Goal: Task Accomplishment & Management: Manage account settings

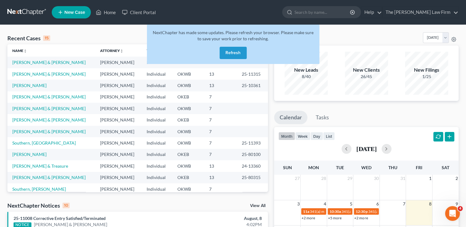
click at [239, 56] on button "Refresh" at bounding box center [233, 53] width 27 height 12
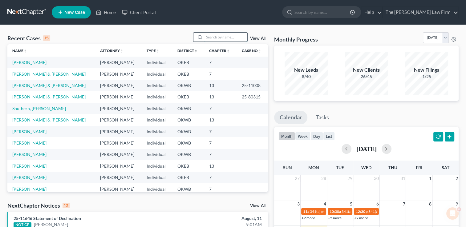
click at [211, 37] on input "search" at bounding box center [225, 37] width 43 height 9
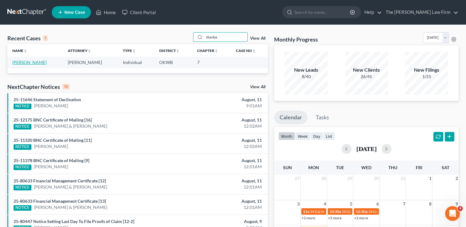
type input "Stanbe"
click at [32, 63] on link "Stanberry, Isaac" at bounding box center [29, 62] width 34 height 5
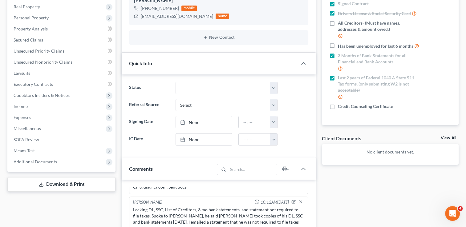
scroll to position [31, 0]
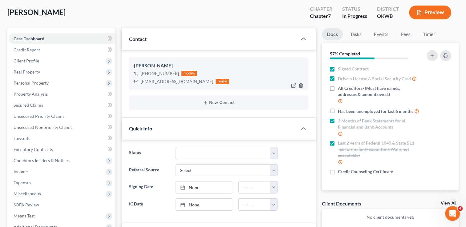
click at [167, 82] on div "blyberry8183@gmail.com" at bounding box center [177, 82] width 72 height 6
copy div "blyberry8183@gmail.com"
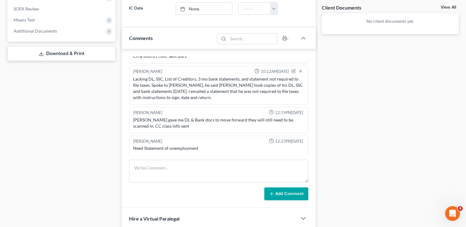
scroll to position [277, 0]
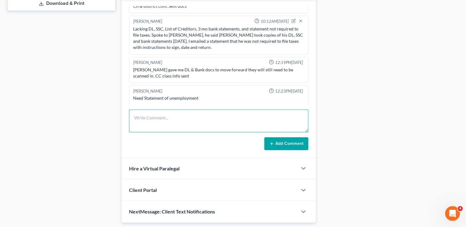
click at [203, 116] on textarea at bounding box center [218, 121] width 179 height 23
type textarea "Client states he has been unemployed since November 2023, I emailed a statement…"
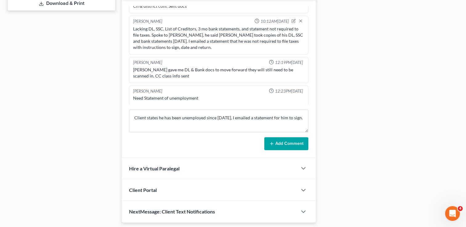
click at [283, 145] on button "Add Comment" at bounding box center [286, 143] width 44 height 13
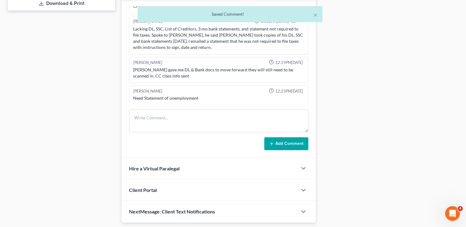
scroll to position [76, 0]
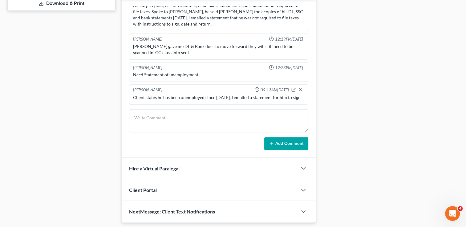
click at [291, 87] on icon "button" at bounding box center [293, 89] width 4 height 4
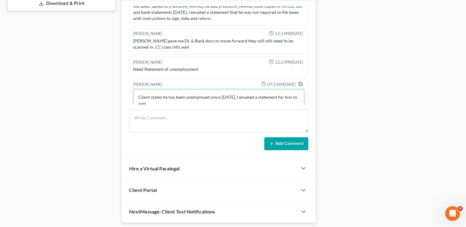
click at [249, 96] on textarea "Client states he has been unemployed since November 2023, I emailed a statement…" at bounding box center [218, 100] width 171 height 23
click at [251, 96] on textarea "Client states he has been unemployed since November 2023, I emailed a statement…" at bounding box center [218, 100] width 171 height 23
type textarea "Client states he has been unemployed since November 2021, I emailed a statement…"
click at [298, 84] on icon "button" at bounding box center [300, 84] width 5 height 5
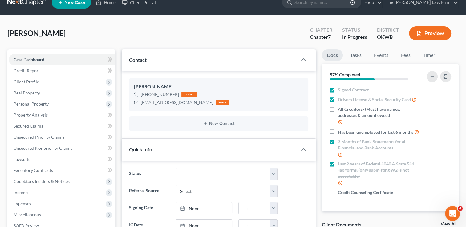
scroll to position [0, 0]
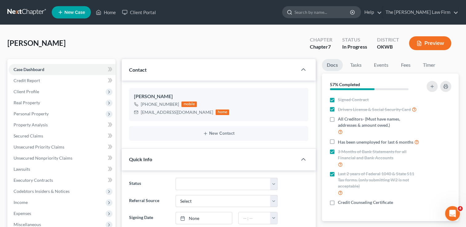
click at [344, 12] on input "search" at bounding box center [323, 11] width 56 height 11
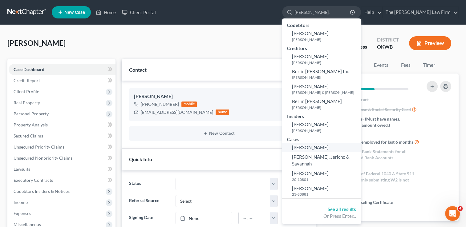
type input "Whalen,"
click at [329, 148] on span "[PERSON_NAME]" at bounding box center [310, 148] width 37 height 6
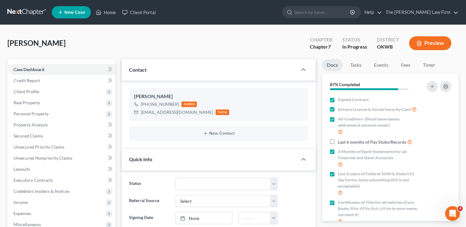
click at [26, 11] on link at bounding box center [26, 12] width 39 height 11
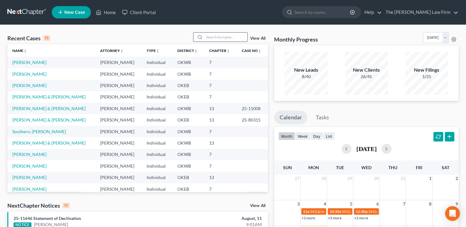
click at [213, 35] on input "search" at bounding box center [225, 37] width 43 height 9
paste input "[EMAIL_ADDRESS][DOMAIN_NAME]"
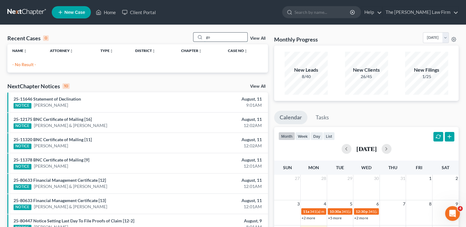
type input "g"
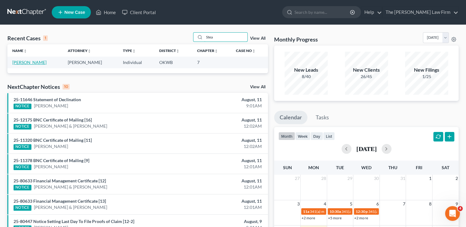
type input "Stea"
click at [26, 63] on link "[PERSON_NAME]" at bounding box center [29, 62] width 34 height 5
select select "1"
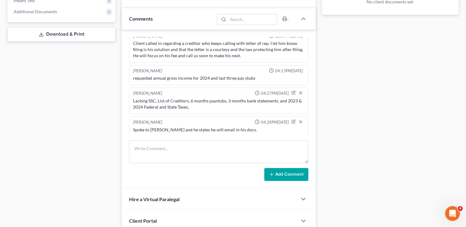
scroll to position [127, 0]
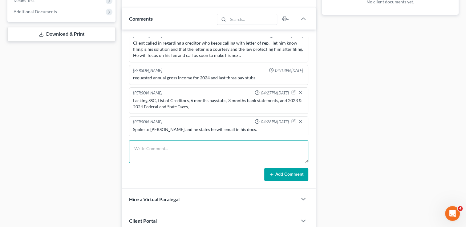
click at [185, 152] on textarea at bounding box center [218, 151] width 179 height 23
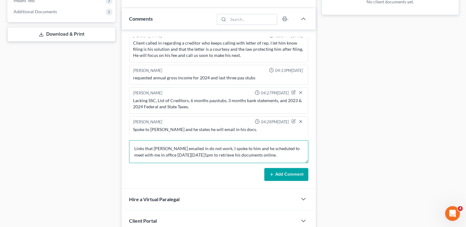
type textarea "Links that [PERSON_NAME] emailed in do not work, I spoke to him and he schedule…"
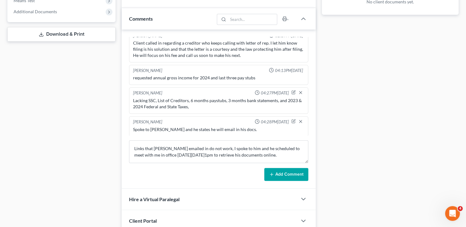
click at [279, 171] on button "Add Comment" at bounding box center [286, 174] width 44 height 13
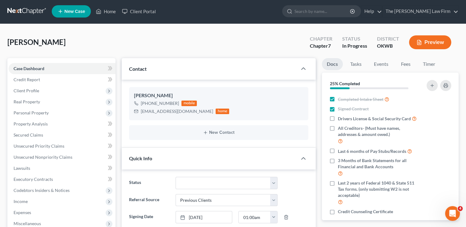
scroll to position [0, 0]
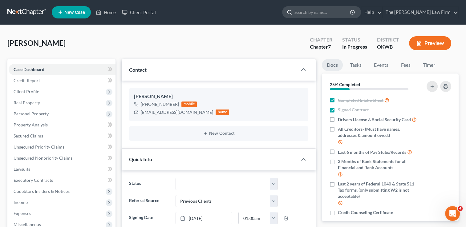
click at [335, 12] on input "search" at bounding box center [323, 11] width 56 height 11
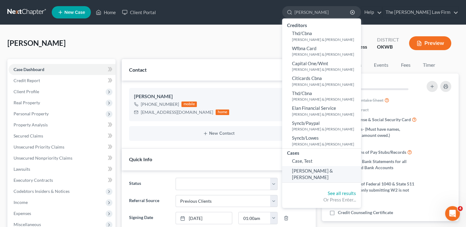
type input "[PERSON_NAME]"
click at [333, 169] on span "[PERSON_NAME] & [PERSON_NAME]" at bounding box center [312, 174] width 41 height 12
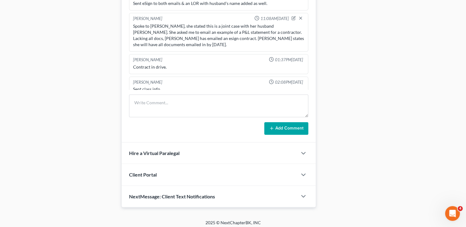
scroll to position [325, 0]
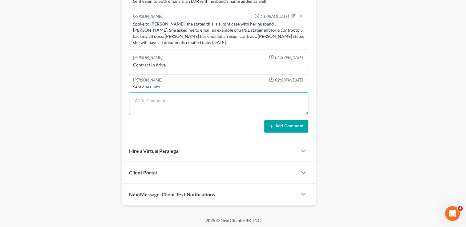
click at [223, 101] on textarea at bounding box center [218, 103] width 179 height 23
click at [174, 95] on textarea "Received SSB" at bounding box center [218, 103] width 179 height 23
type textarea "Received SSB4374 August statement, added to drive"
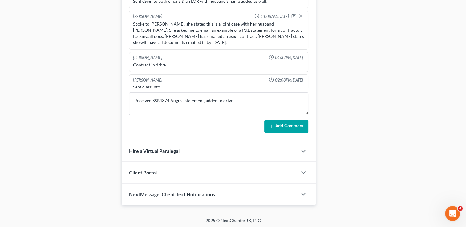
click at [294, 125] on button "Add Comment" at bounding box center [286, 126] width 44 height 13
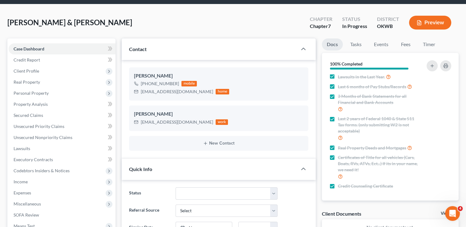
scroll to position [0, 0]
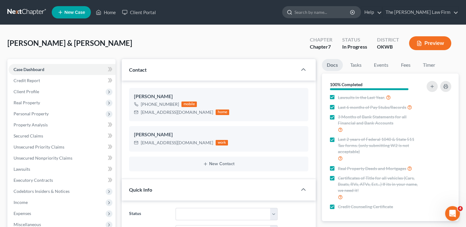
click at [330, 14] on input "search" at bounding box center [323, 11] width 56 height 11
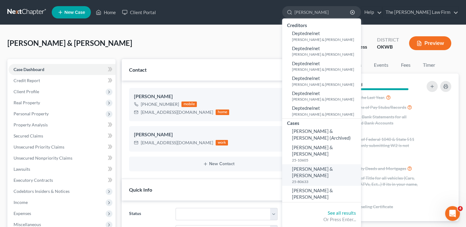
type input "[PERSON_NAME]"
click at [333, 166] on span "[PERSON_NAME] & [PERSON_NAME]" at bounding box center [312, 172] width 41 height 12
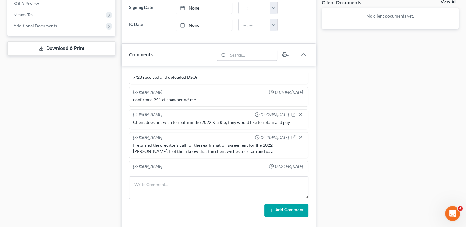
scroll to position [308, 0]
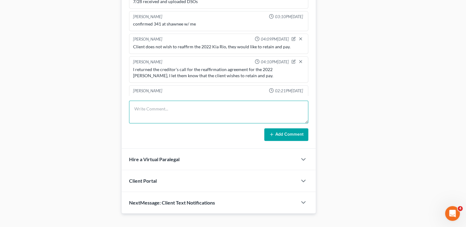
click at [208, 104] on textarea at bounding box center [218, 112] width 179 height 23
type textarea "Received post filing certificates, uploaded to drive."
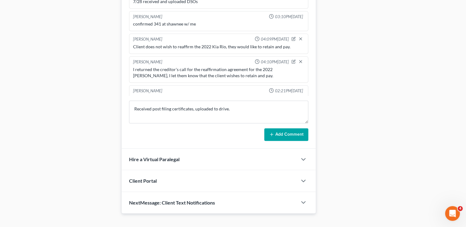
click at [286, 135] on button "Add Comment" at bounding box center [286, 134] width 44 height 13
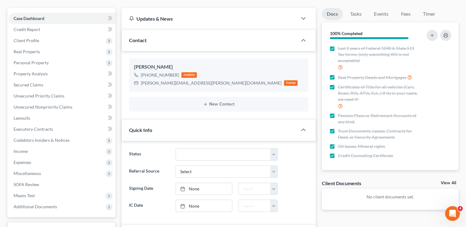
scroll to position [0, 0]
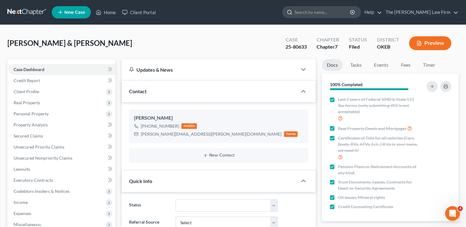
click at [323, 10] on input "search" at bounding box center [323, 11] width 56 height 11
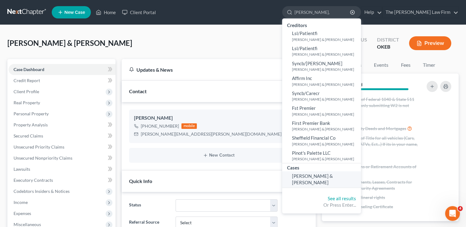
type input "[PERSON_NAME],"
click at [333, 177] on span "[PERSON_NAME] & [PERSON_NAME]" at bounding box center [312, 179] width 41 height 12
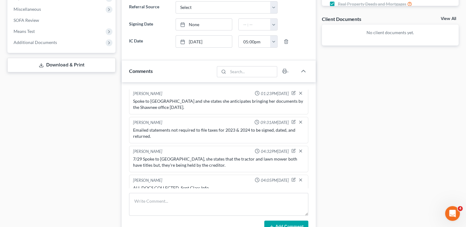
scroll to position [316, 0]
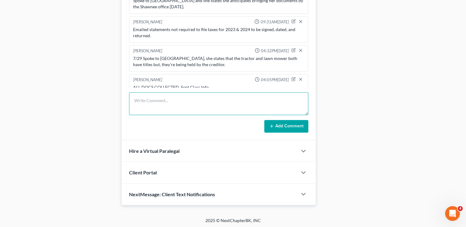
click at [177, 98] on textarea at bounding box center [218, 103] width 179 height 23
type textarea "Received CC Certificates."
click at [277, 120] on button "Add Comment" at bounding box center [286, 126] width 44 height 13
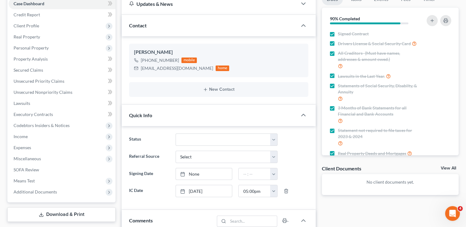
scroll to position [0, 0]
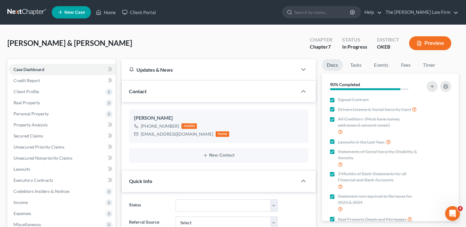
click at [35, 11] on link at bounding box center [26, 12] width 39 height 11
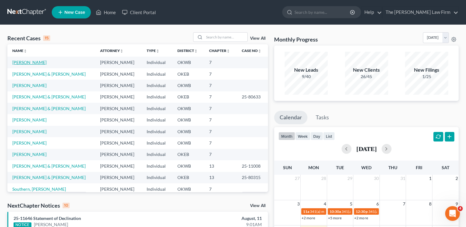
click at [37, 62] on link "Whalen, Patty" at bounding box center [29, 62] width 34 height 5
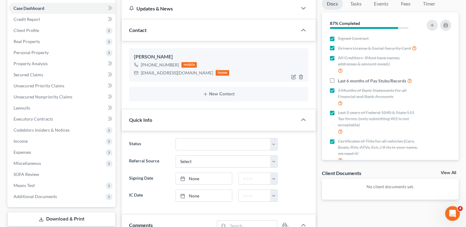
scroll to position [62, 0]
click at [159, 73] on div "pattyjwhalen@gmail.com" at bounding box center [177, 73] width 72 height 6
copy div "pattyjwhalen@gmail.com"
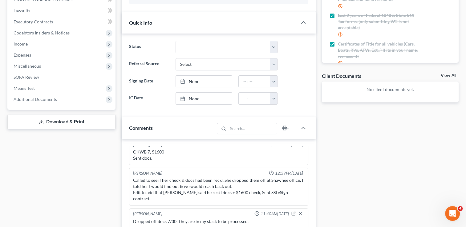
scroll to position [316, 0]
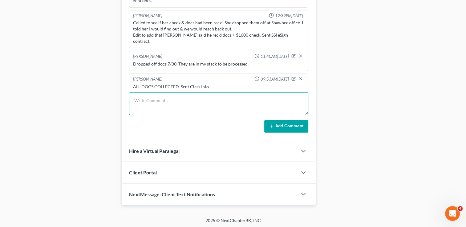
click at [227, 99] on textarea at bounding box center [218, 103] width 179 height 23
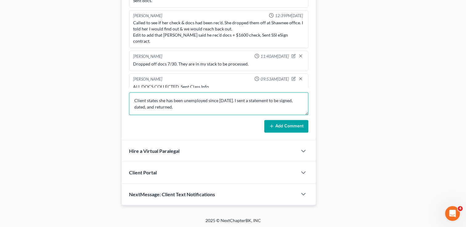
type textarea "Client states she has been unemployed since 2/11/24. I sent a statement to be s…"
click at [270, 124] on icon at bounding box center [271, 126] width 5 height 5
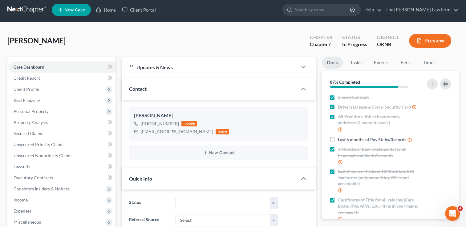
scroll to position [0, 0]
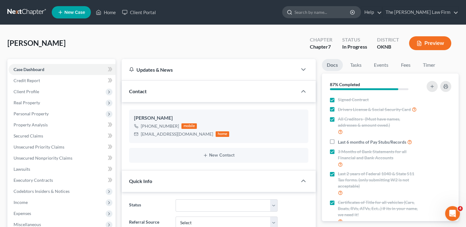
click at [324, 13] on input "search" at bounding box center [323, 11] width 56 height 11
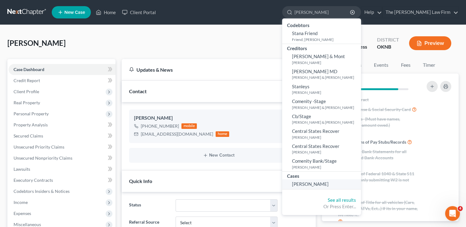
type input "Stanberry"
click at [329, 187] on span "[PERSON_NAME]" at bounding box center [310, 184] width 37 height 6
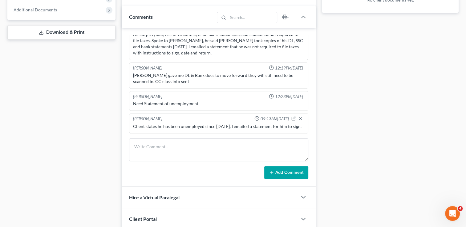
scroll to position [277, 0]
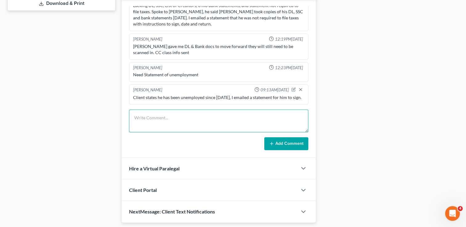
click at [203, 116] on textarea at bounding box center [218, 121] width 179 height 23
type textarea "received statement of unempoyment, uploaded to drive."
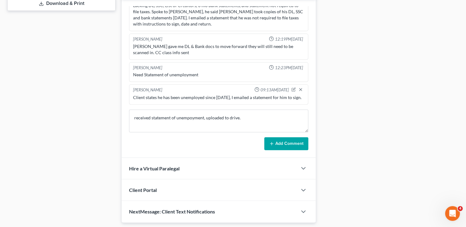
click at [292, 144] on button "Add Comment" at bounding box center [286, 143] width 44 height 13
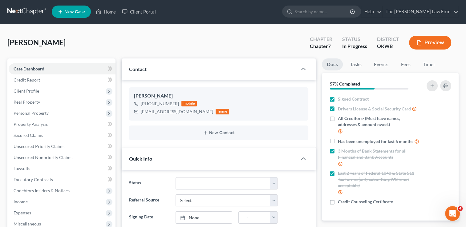
scroll to position [0, 0]
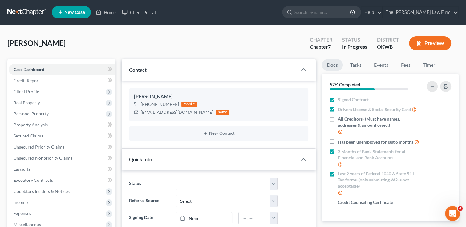
click at [26, 13] on link at bounding box center [26, 12] width 39 height 11
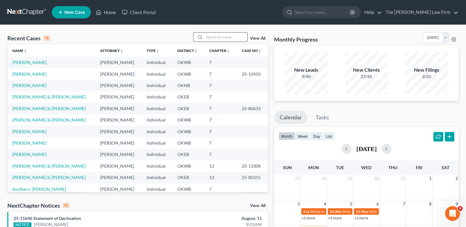
click at [206, 38] on input "search" at bounding box center [225, 37] width 43 height 9
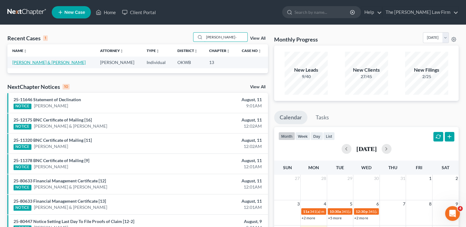
type input "Pickett-"
click at [52, 63] on link "[PERSON_NAME] & [PERSON_NAME]" at bounding box center [48, 62] width 73 height 5
select select "1"
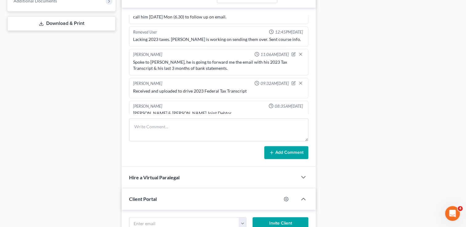
scroll to position [277, 0]
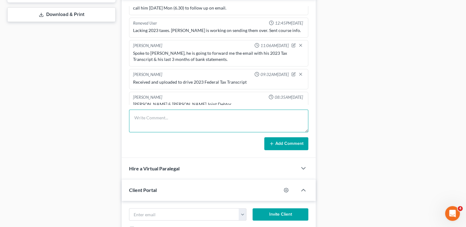
click at [184, 116] on textarea at bounding box center [218, 121] width 179 height 23
click at [185, 114] on textarea at bounding box center [218, 121] width 179 height 23
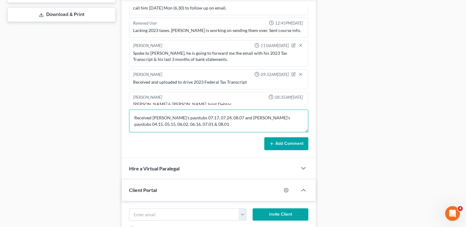
type textarea "Received Justin's paystubs 07.17, 07.24, 08.07 and Brandon's paystubs 04.15, 05…"
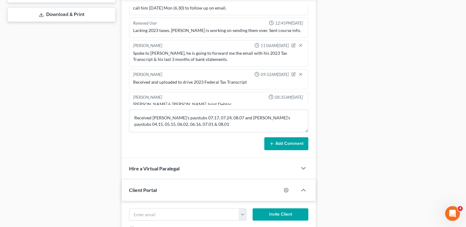
click at [278, 139] on button "Add Comment" at bounding box center [286, 143] width 44 height 13
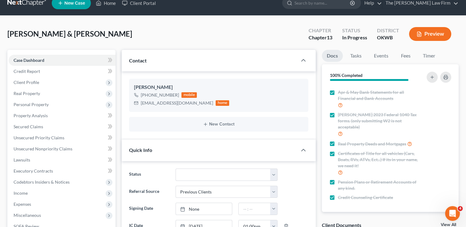
scroll to position [0, 0]
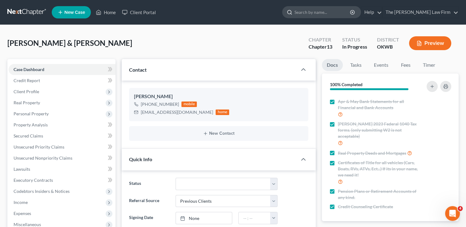
click at [326, 10] on input "search" at bounding box center [323, 11] width 56 height 11
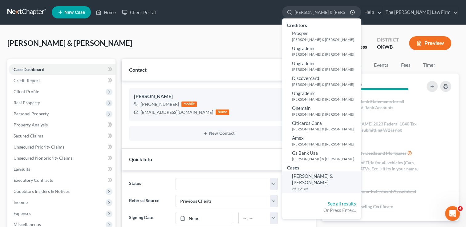
type input "Watts, Jason & Che"
click at [344, 186] on small "25-12165" at bounding box center [325, 188] width 67 height 5
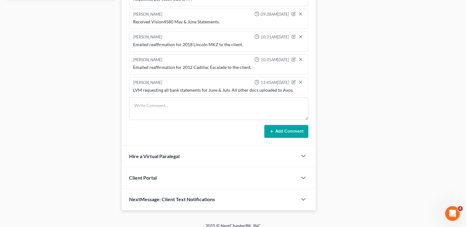
scroll to position [295, 0]
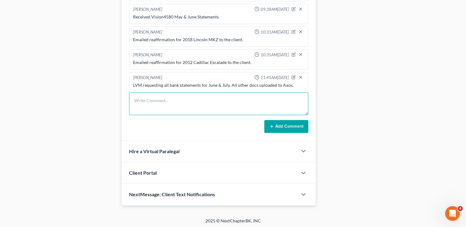
click at [206, 101] on textarea at bounding box center [218, 103] width 179 height 23
type textarea "Received and uploaded post filing certificates."
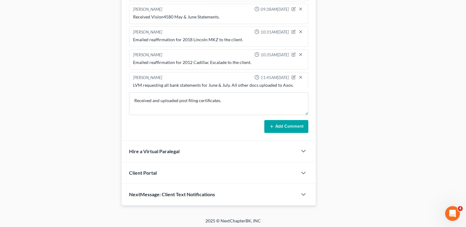
click at [270, 126] on icon at bounding box center [271, 126] width 5 height 5
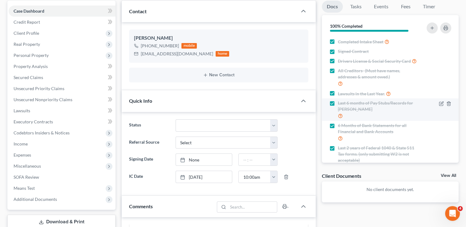
scroll to position [0, 0]
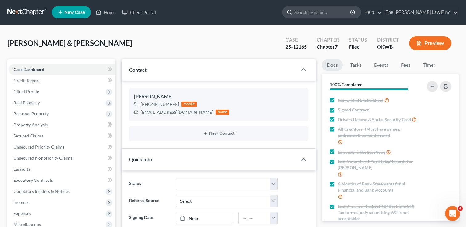
click at [326, 13] on input "search" at bounding box center [323, 11] width 56 height 11
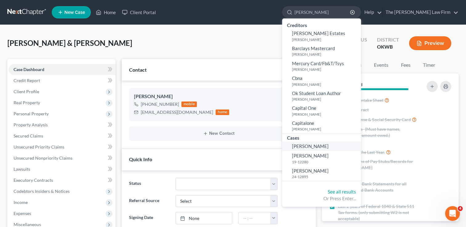
type input "Espino"
click at [329, 147] on span "Espinoza, Hugo" at bounding box center [310, 147] width 37 height 6
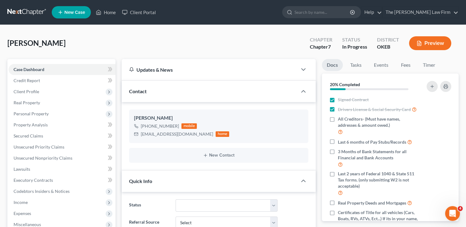
scroll to position [70, 0]
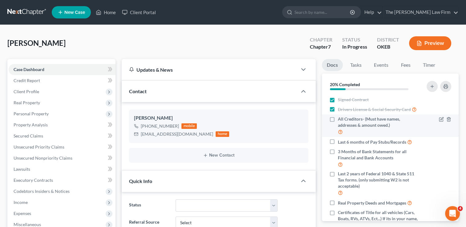
click at [338, 125] on label "All Creditors- (Must have names, addresses & amount owed.)" at bounding box center [378, 125] width 81 height 19
click at [340, 120] on input "All Creditors- (Must have names, addresses & amount owed.)" at bounding box center [342, 118] width 4 height 4
checkbox input "true"
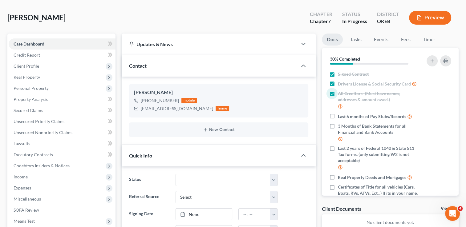
scroll to position [0, 0]
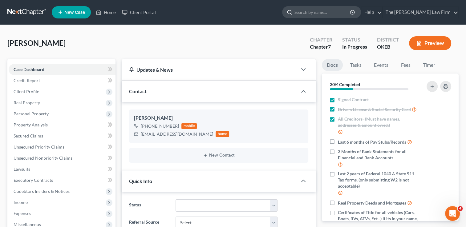
click at [336, 12] on input "search" at bounding box center [323, 11] width 56 height 11
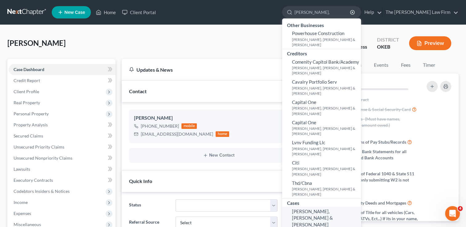
type input "Conduff,"
click at [333, 209] on span "Conduff, Woodward & Priscilla" at bounding box center [312, 218] width 41 height 19
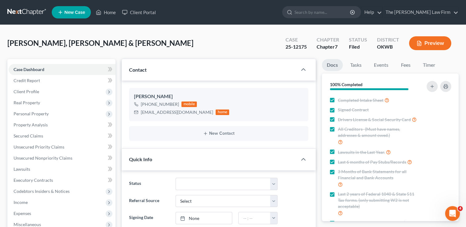
scroll to position [160, 0]
drag, startPoint x: 307, startPoint y: 47, endPoint x: 287, endPoint y: 49, distance: 20.4
click at [287, 49] on div "25-12175" at bounding box center [296, 46] width 21 height 7
copy div "25-12175"
click at [372, 66] on link "Events" at bounding box center [381, 65] width 24 height 12
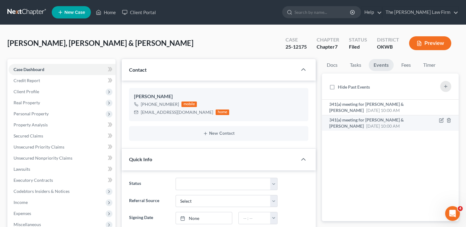
click at [375, 120] on span "341(a) meeting for [PERSON_NAME] & [PERSON_NAME]" at bounding box center [366, 122] width 75 height 11
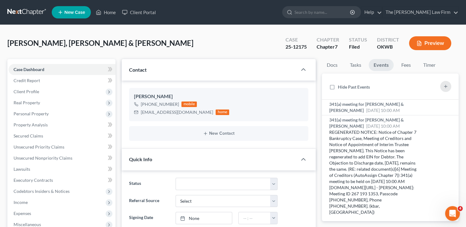
click at [307, 47] on div "Case 25-12175" at bounding box center [296, 44] width 31 height 18
drag, startPoint x: 307, startPoint y: 47, endPoint x: 285, endPoint y: 49, distance: 22.3
click at [285, 49] on div "Case 25-12175" at bounding box center [296, 44] width 31 height 18
copy div "25-12175"
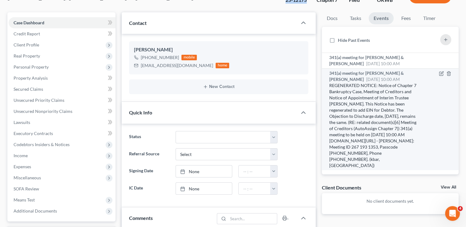
scroll to position [31, 0]
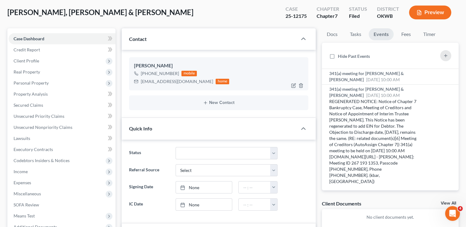
click at [165, 81] on div "priscillaconduff@ymail.com" at bounding box center [177, 82] width 72 height 6
copy div "priscillaconduff@ymail.com"
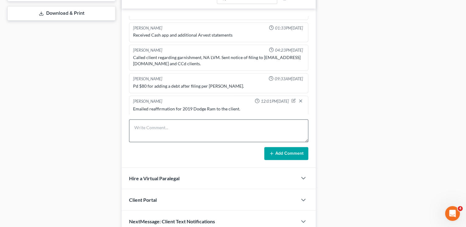
scroll to position [295, 0]
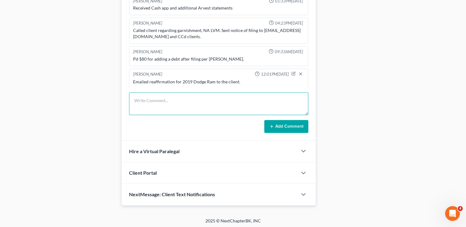
click at [198, 101] on textarea at bounding box center [218, 103] width 179 height 23
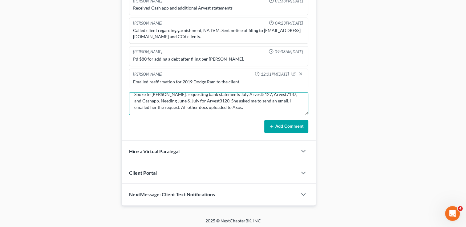
scroll to position [0, 0]
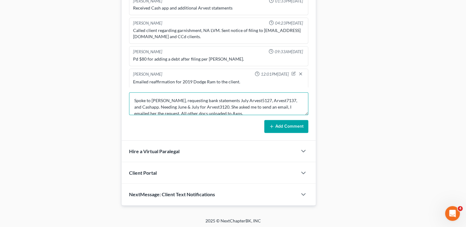
drag, startPoint x: 232, startPoint y: 111, endPoint x: 135, endPoint y: 96, distance: 97.7
click at [135, 96] on textarea "Spoke to Priscilla, requesting bank statements July Arvest5127, Arvest7137, and…" at bounding box center [218, 103] width 179 height 23
type textarea "Spoke to Priscilla, requesting bank statements July Arvest5127, Arvest7137, and…"
click at [283, 125] on button "Add Comment" at bounding box center [286, 126] width 44 height 13
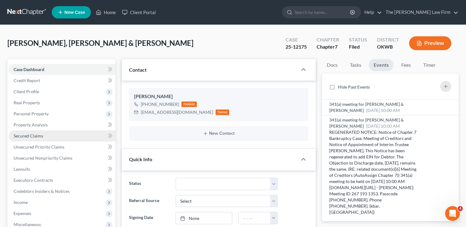
click at [40, 137] on span "Secured Claims" at bounding box center [29, 135] width 30 height 5
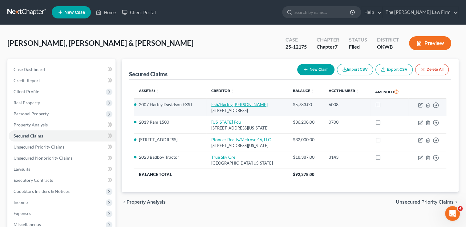
click at [223, 104] on link "Esb/Harley Davidson Cr" at bounding box center [239, 104] width 56 height 5
select select "31"
select select "2"
select select "0"
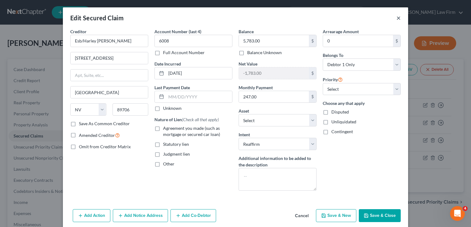
click at [397, 16] on button "×" at bounding box center [398, 17] width 4 height 7
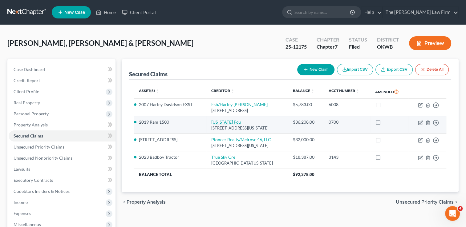
click at [231, 121] on link "Oklahoma Fcu" at bounding box center [226, 122] width 30 height 5
select select "37"
select select "13"
select select "2"
select select "0"
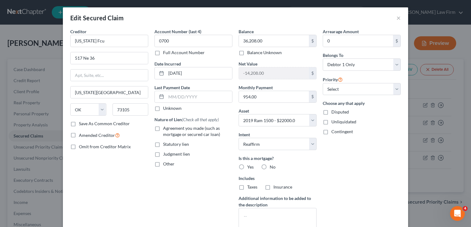
click at [398, 18] on div "Edit Secured Claim ×" at bounding box center [235, 17] width 345 height 21
click at [398, 19] on button "×" at bounding box center [398, 17] width 4 height 7
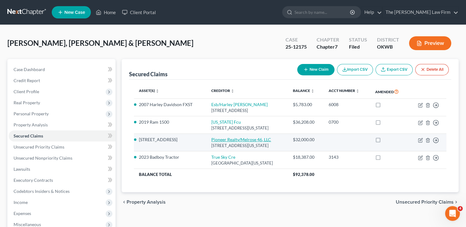
click at [217, 138] on link "Pioneer Realty/Melrose 46, LLC" at bounding box center [241, 139] width 60 height 5
select select "37"
select select "5"
select select "2"
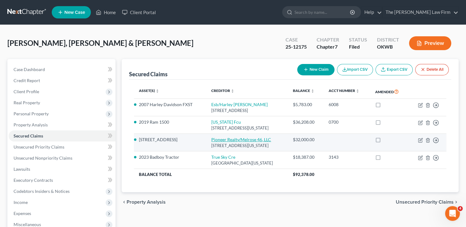
select select "0"
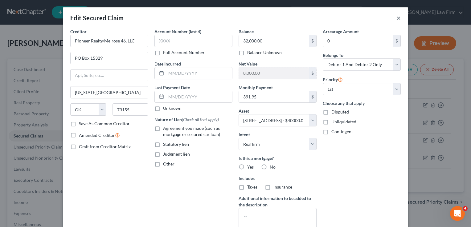
click at [396, 17] on button "×" at bounding box center [398, 17] width 4 height 7
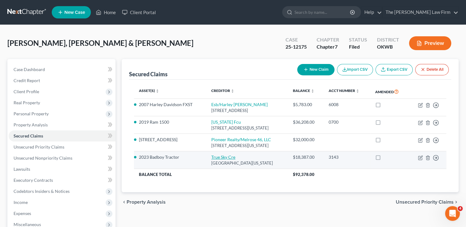
click at [213, 157] on link "True Sky Cre" at bounding box center [223, 157] width 24 height 5
select select "37"
select select "17"
select select "2"
select select "0"
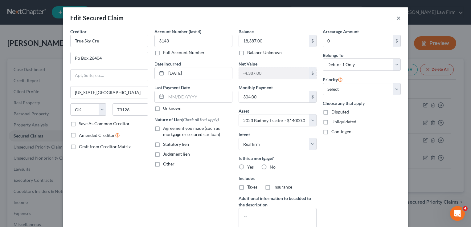
click at [397, 17] on button "×" at bounding box center [398, 17] width 4 height 7
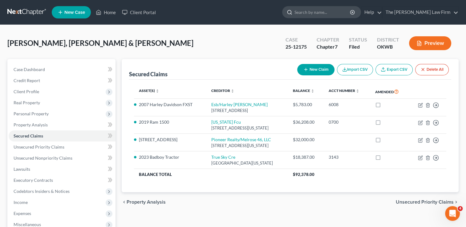
click at [330, 13] on input "search" at bounding box center [323, 11] width 56 height 11
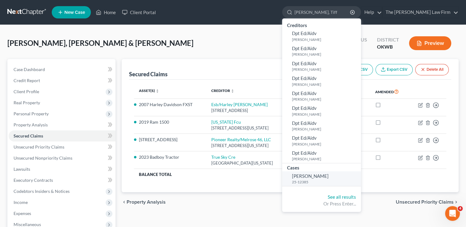
type input "Walker, Tiff"
click at [329, 178] on span "Walker, Tiffany" at bounding box center [310, 176] width 37 height 6
select select "1"
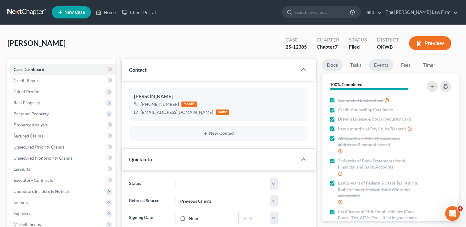
click at [388, 65] on link "Events" at bounding box center [381, 65] width 24 height 12
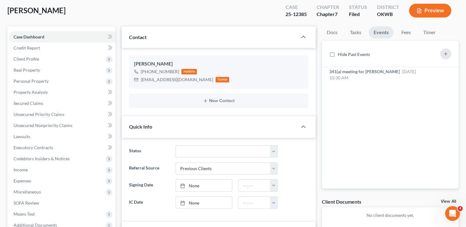
scroll to position [62, 0]
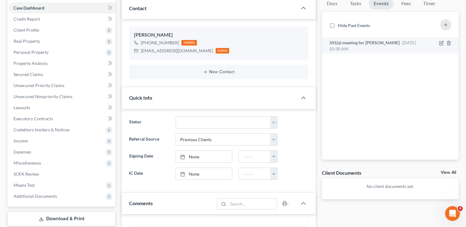
click at [396, 44] on div "341(a) meeting for Tiffany Walker Sep 2, 2025 10:30 AM" at bounding box center [374, 46] width 90 height 12
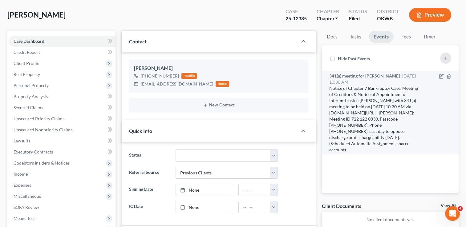
scroll to position [0, 0]
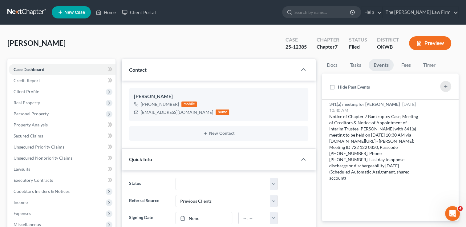
click at [299, 46] on div "25-12385" at bounding box center [296, 46] width 21 height 7
copy div "25-12385"
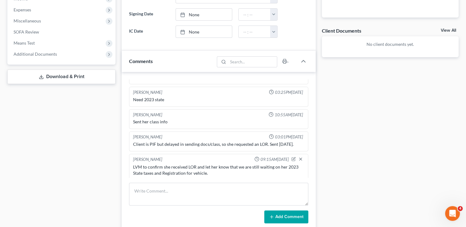
scroll to position [216, 0]
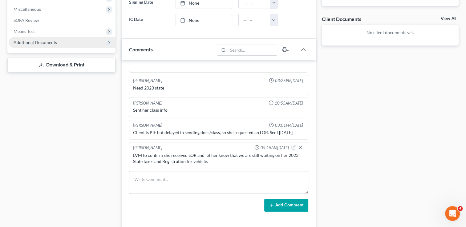
click at [47, 42] on span "Additional Documents" at bounding box center [35, 42] width 43 height 5
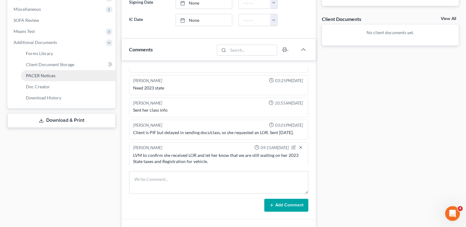
click at [48, 74] on span "PACER Notices" at bounding box center [41, 75] width 30 height 5
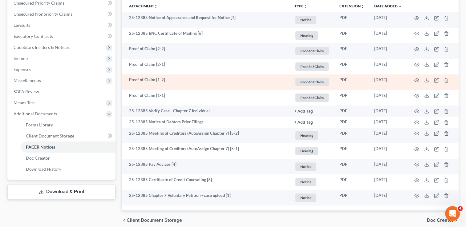
scroll to position [47, 0]
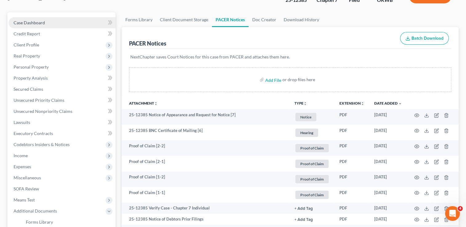
click at [62, 22] on link "Case Dashboard" at bounding box center [62, 22] width 107 height 11
select select "1"
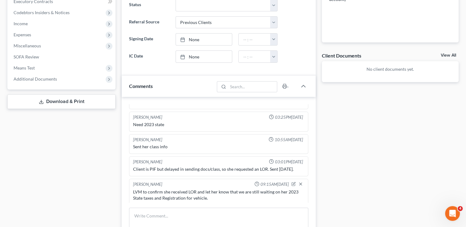
scroll to position [246, 0]
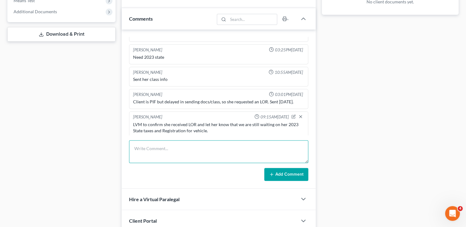
click at [155, 145] on textarea at bounding box center [218, 151] width 179 height 23
click at [213, 148] on textarea "LVM requesting July Cashapp & Chime statements. All other docs uploaded to Axos." at bounding box center [218, 151] width 179 height 23
type textarea "LVM requesting July Cashapp & Chime statements. All other docs uploaded to Axos."
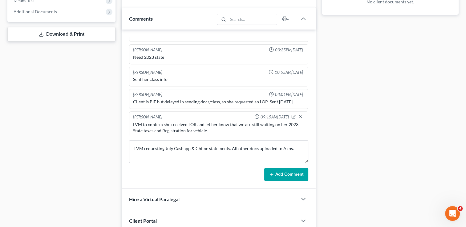
click at [283, 173] on button "Add Comment" at bounding box center [286, 174] width 44 height 13
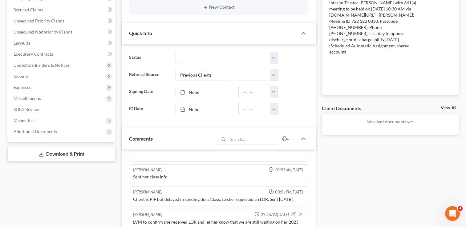
scroll to position [0, 0]
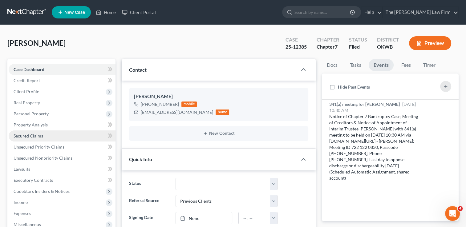
click at [35, 135] on span "Secured Claims" at bounding box center [29, 135] width 30 height 5
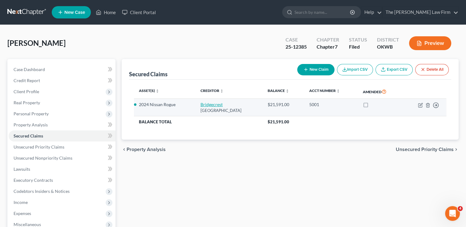
click at [202, 105] on link "Bridgecrest" at bounding box center [212, 104] width 22 height 5
select select "3"
select select "2"
select select "0"
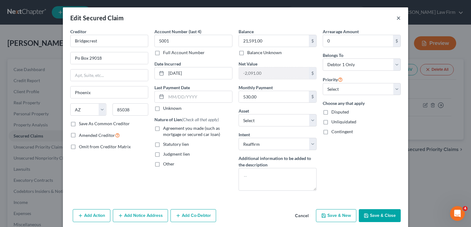
click at [396, 19] on button "×" at bounding box center [398, 17] width 4 height 7
